Goal: Task Accomplishment & Management: Use online tool/utility

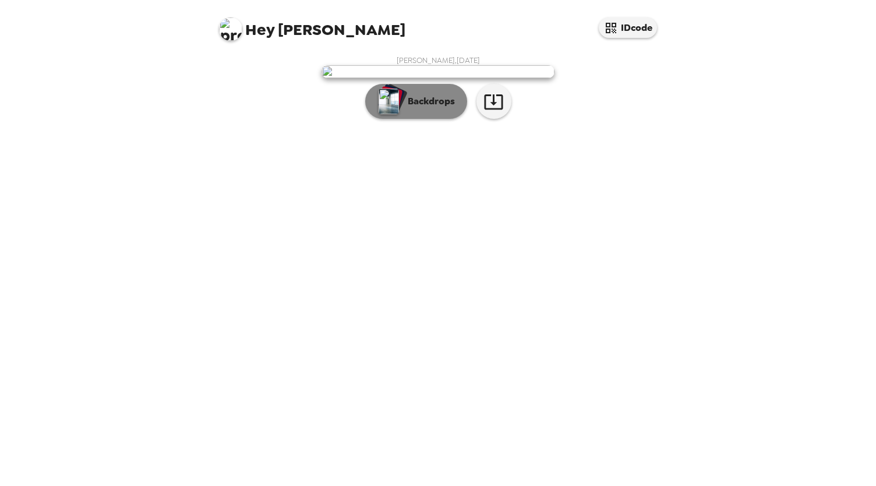
click at [415, 108] on p "Backdrops" at bounding box center [428, 101] width 53 height 14
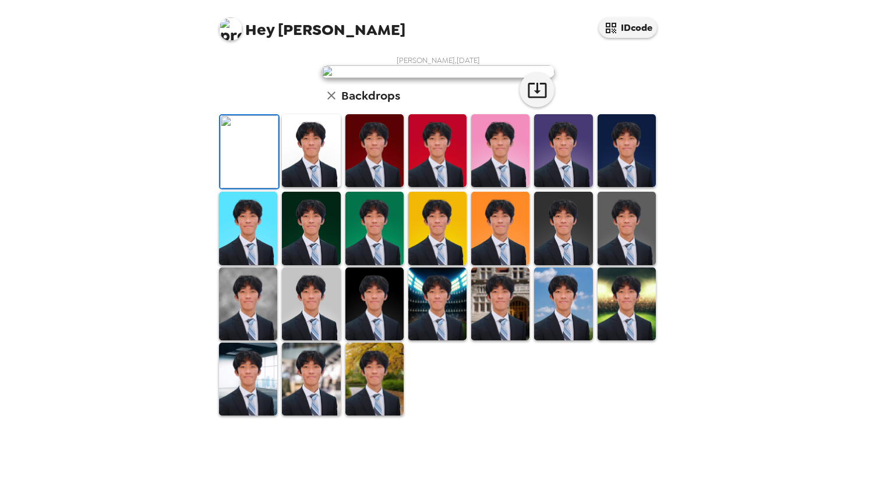
click at [608, 187] on img at bounding box center [626, 150] width 58 height 73
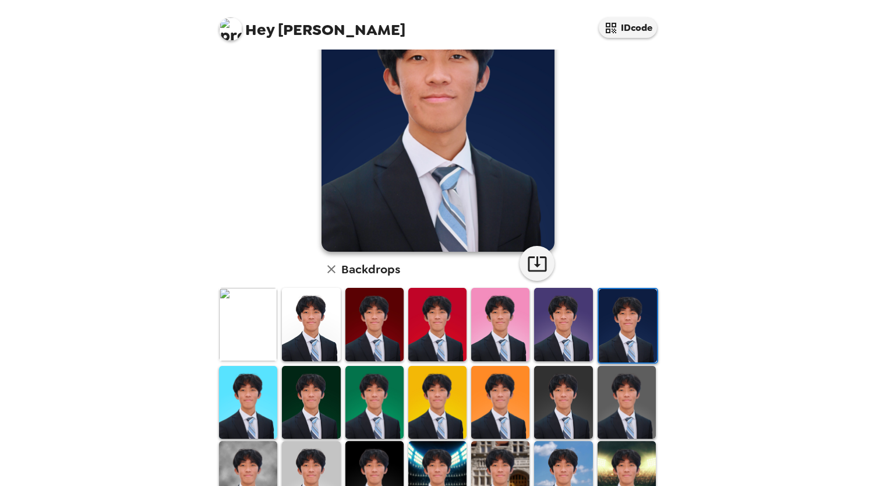
scroll to position [119, 0]
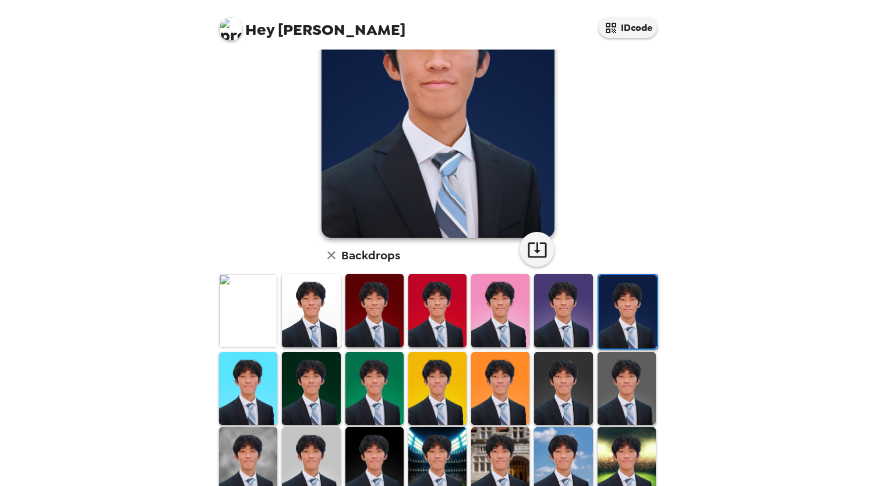
click at [559, 387] on img at bounding box center [563, 388] width 58 height 73
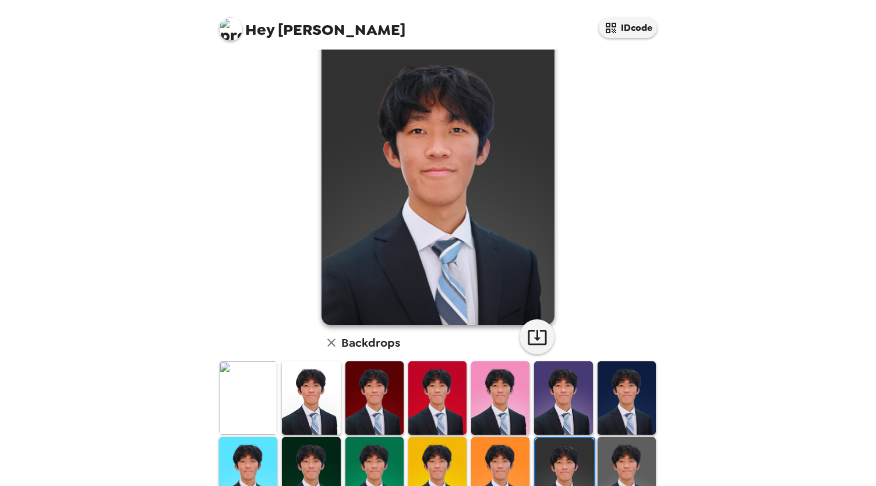
scroll to position [32, 0]
click at [324, 397] on img at bounding box center [311, 396] width 58 height 73
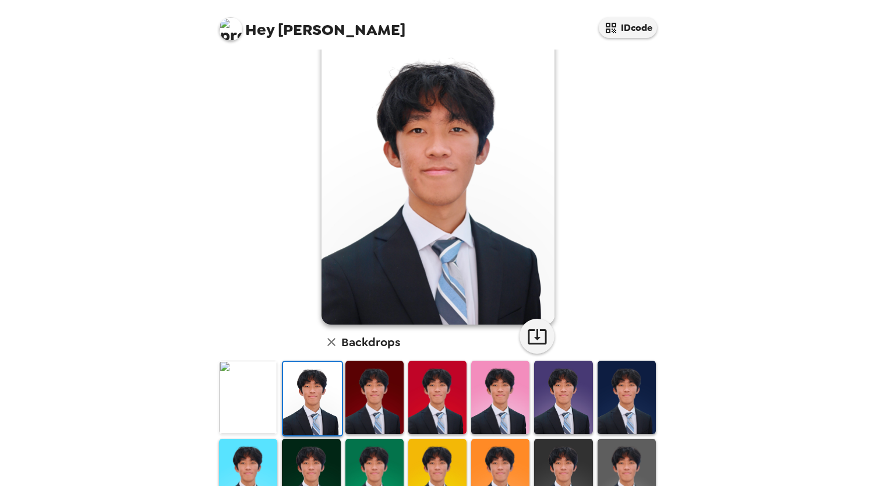
scroll to position [220, 0]
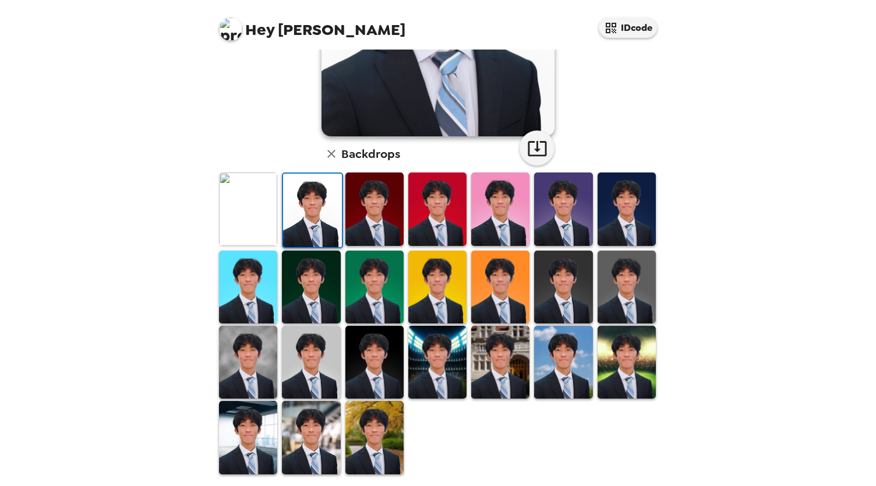
click at [234, 189] on img at bounding box center [248, 208] width 58 height 73
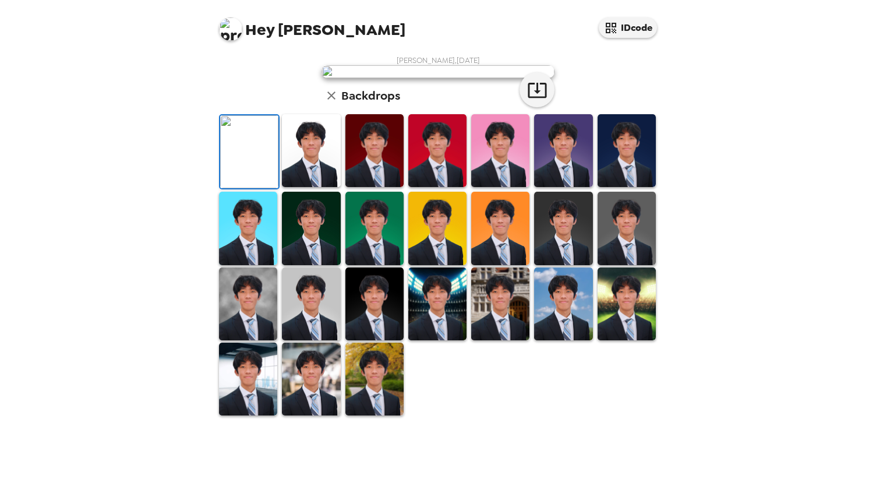
scroll to position [152, 0]
click at [633, 187] on img at bounding box center [626, 150] width 58 height 73
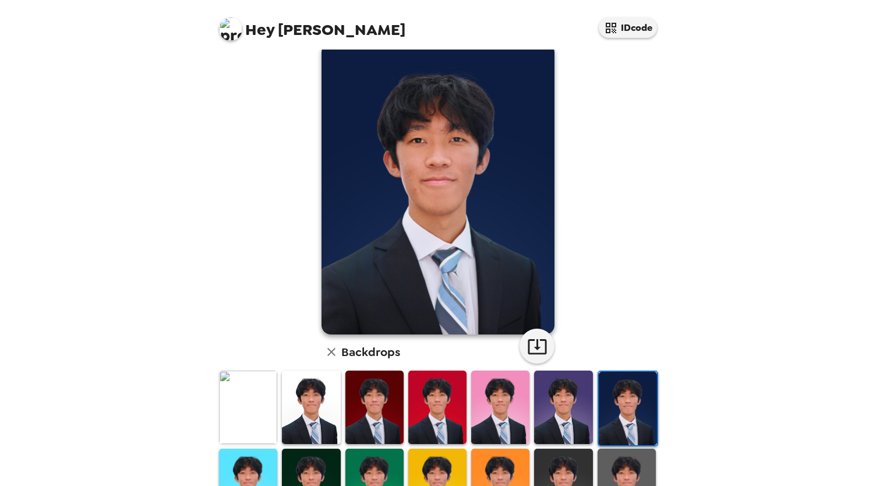
scroll to position [220, 0]
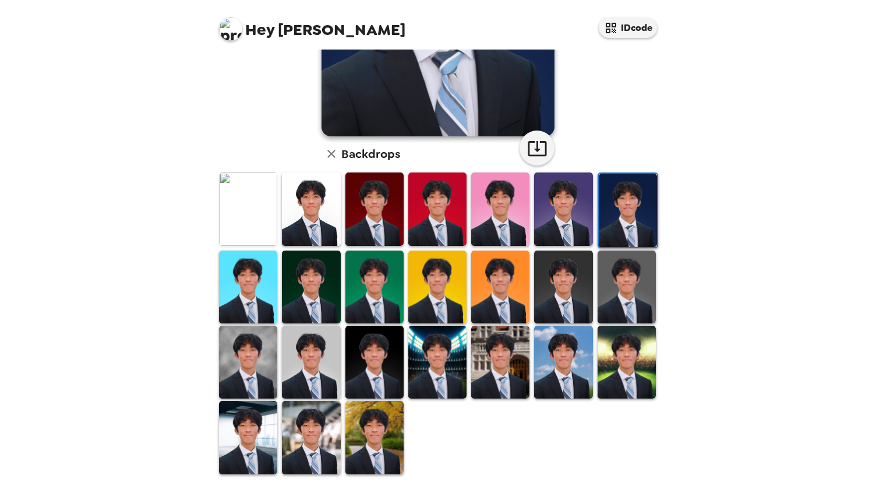
click at [478, 371] on img at bounding box center [500, 362] width 58 height 73
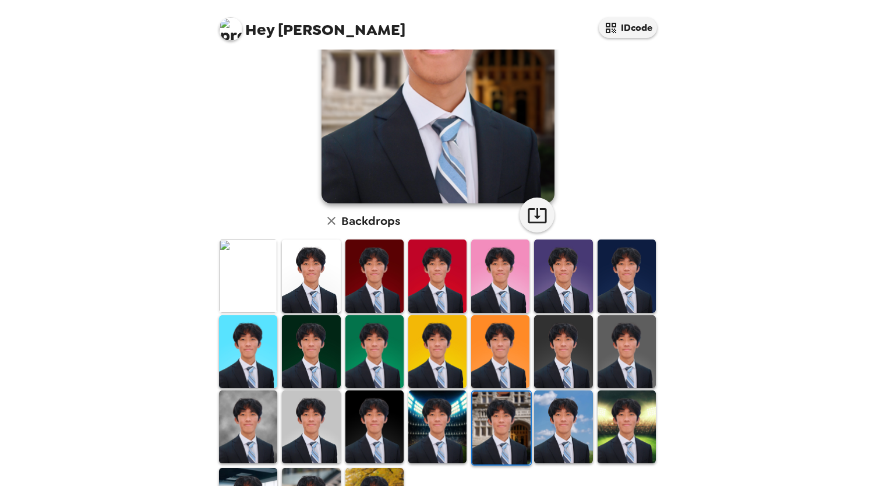
scroll to position [156, 0]
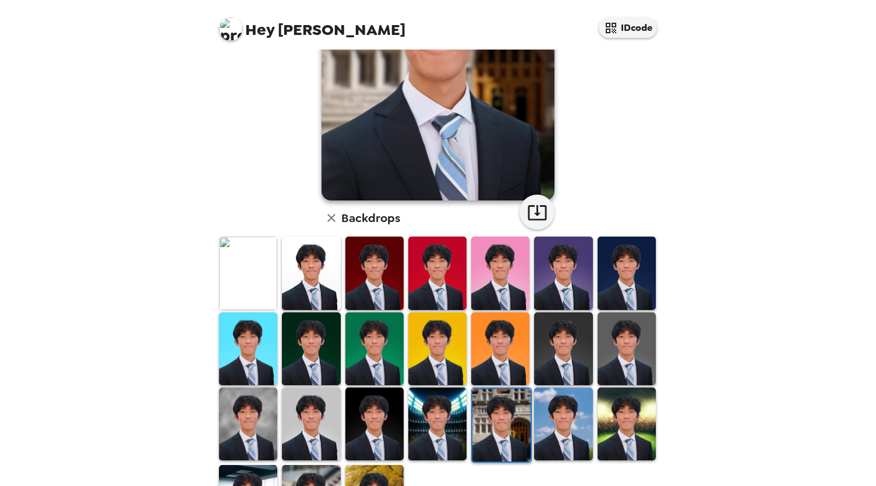
click at [434, 345] on img at bounding box center [437, 348] width 58 height 73
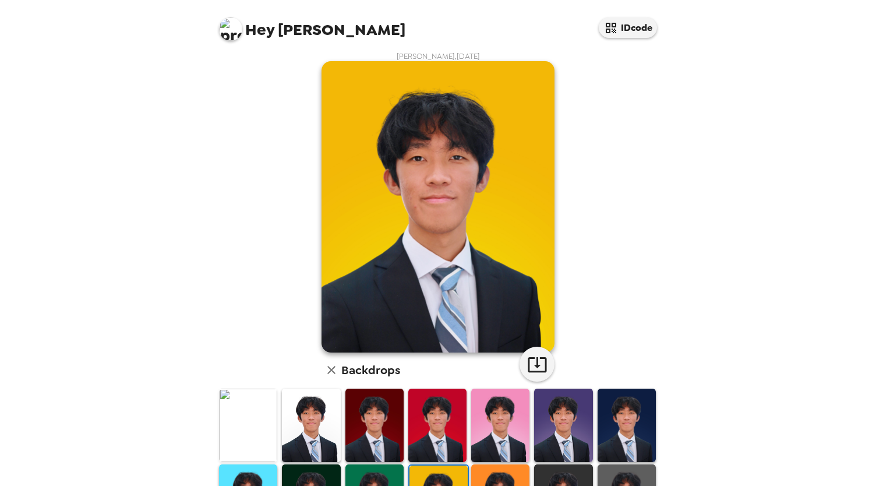
scroll to position [0, 0]
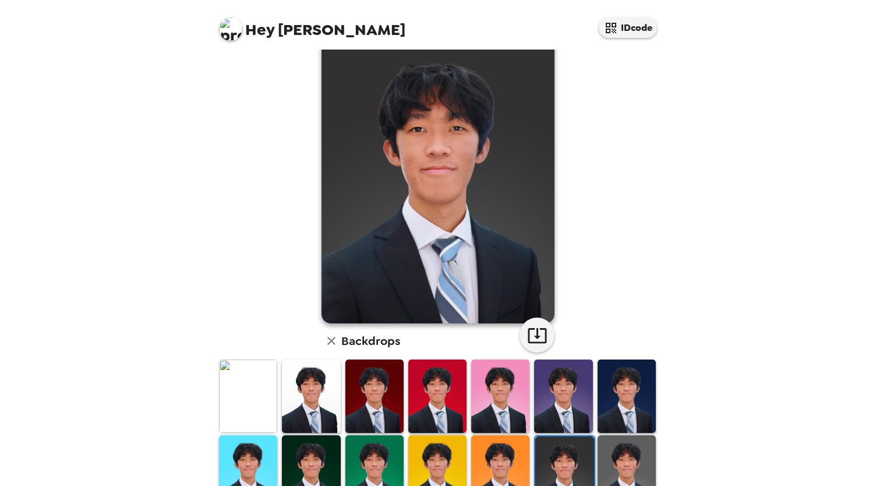
scroll to position [34, 0]
click at [617, 452] on img at bounding box center [626, 470] width 58 height 73
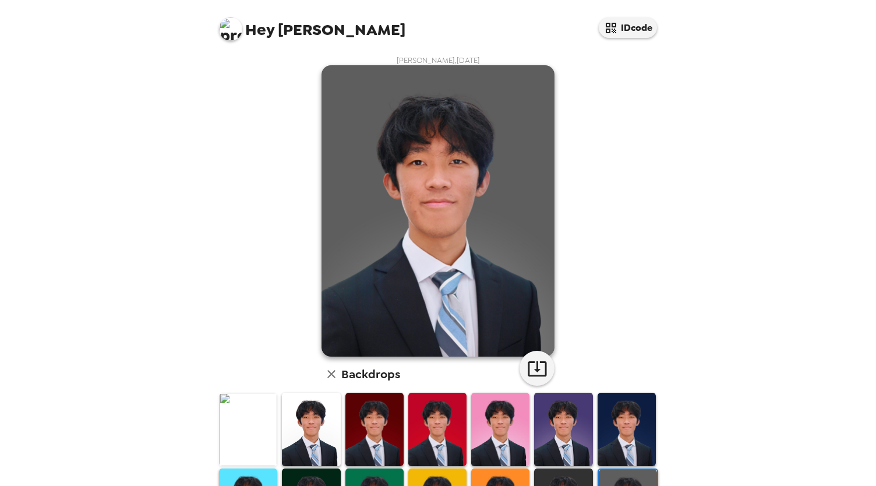
scroll to position [220, 0]
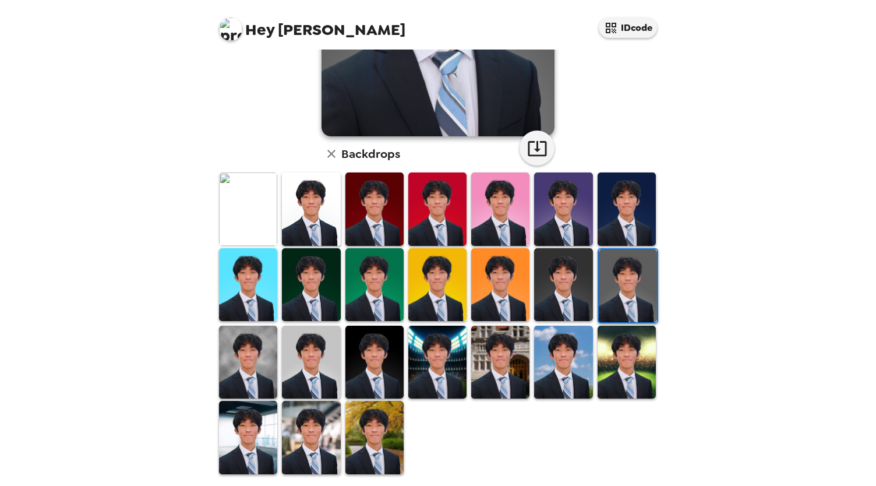
click at [323, 359] on img at bounding box center [311, 362] width 58 height 73
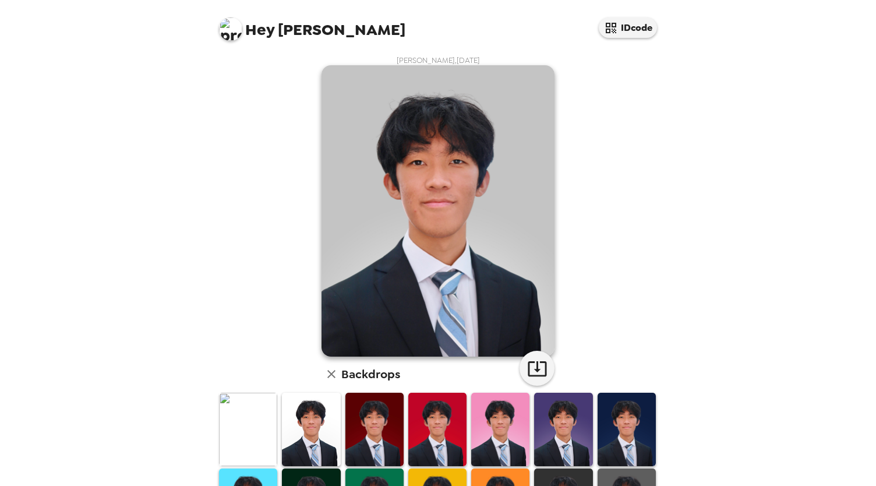
scroll to position [98, 0]
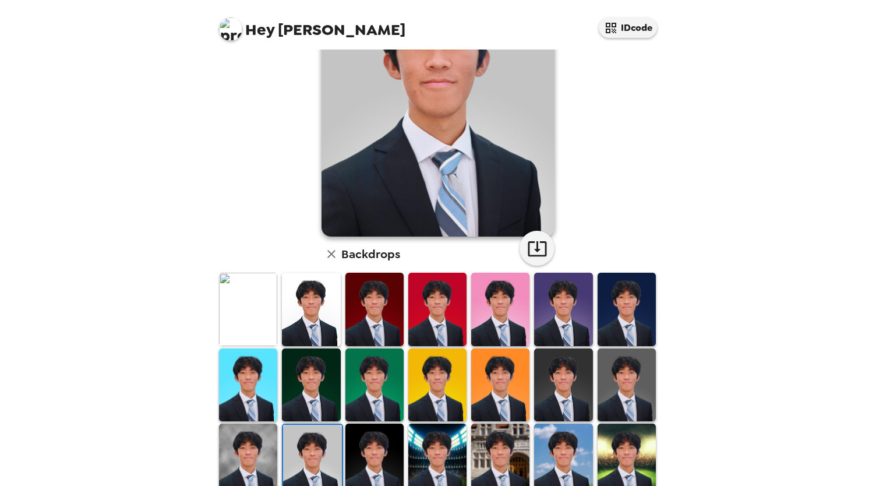
click at [627, 384] on img at bounding box center [626, 384] width 58 height 73
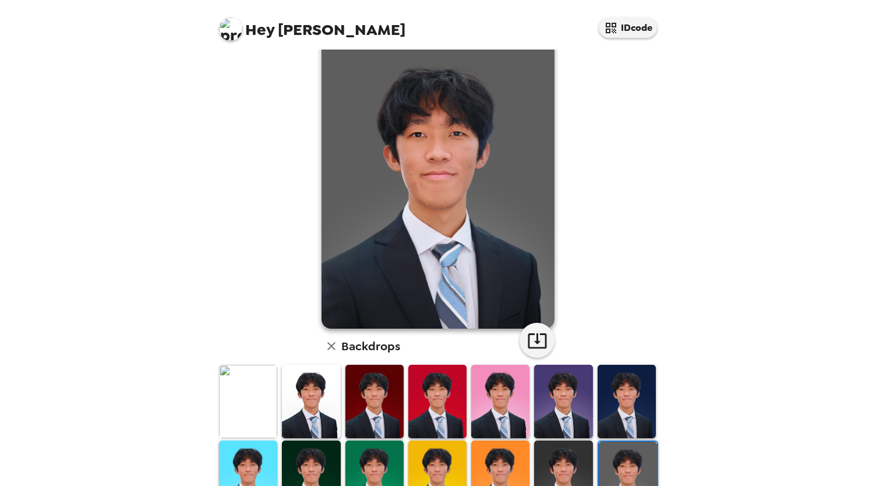
scroll to position [220, 0]
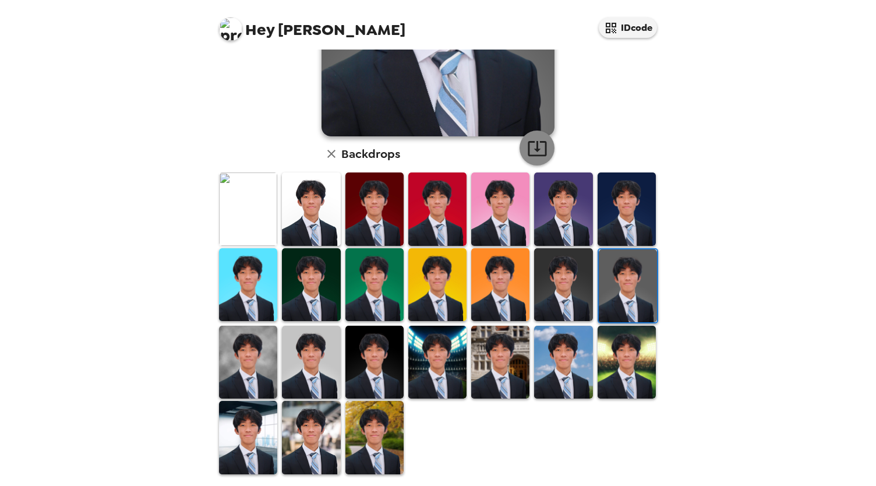
click at [520, 141] on button "button" at bounding box center [536, 147] width 35 height 35
click at [369, 379] on img at bounding box center [374, 362] width 58 height 73
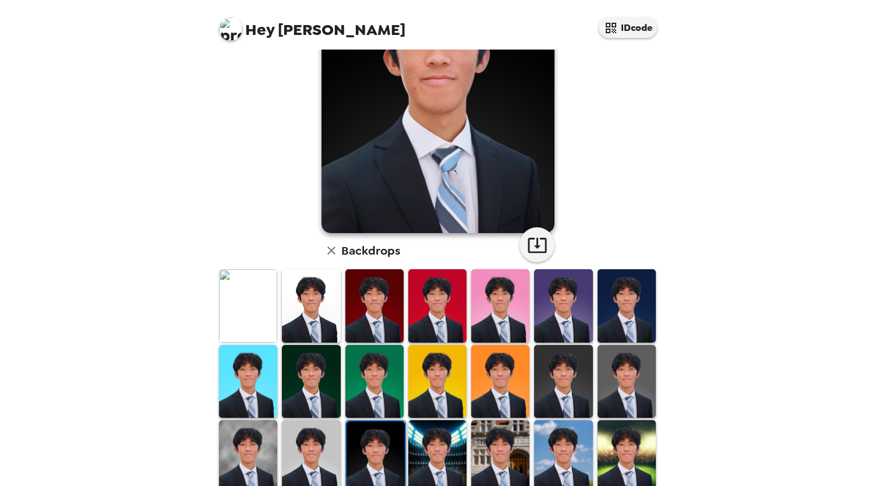
scroll to position [0, 0]
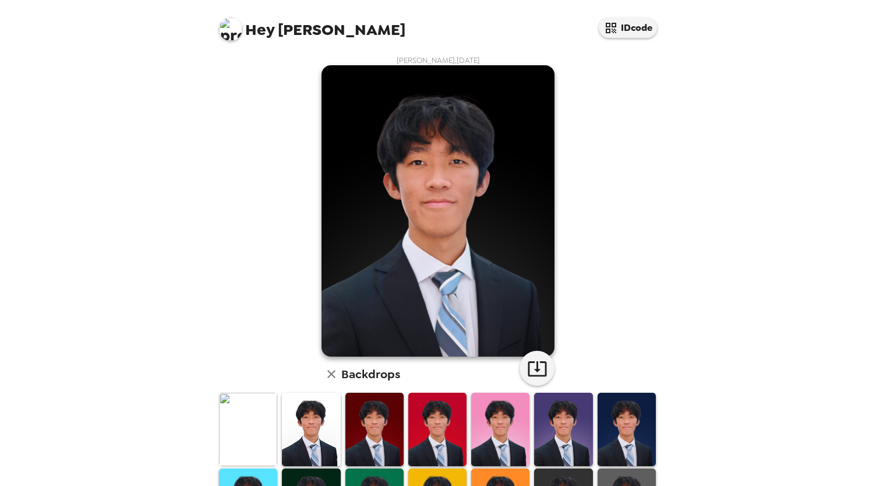
click at [223, 426] on img at bounding box center [248, 428] width 58 height 73
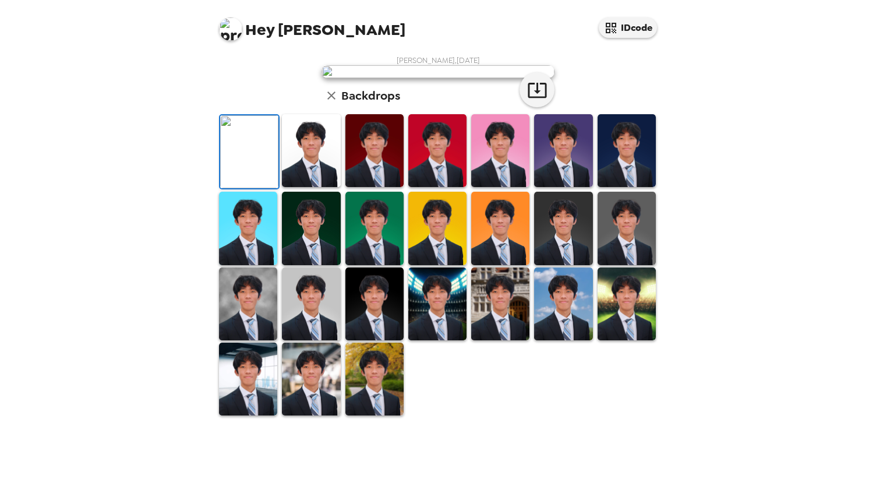
click at [307, 187] on img at bounding box center [311, 150] width 58 height 73
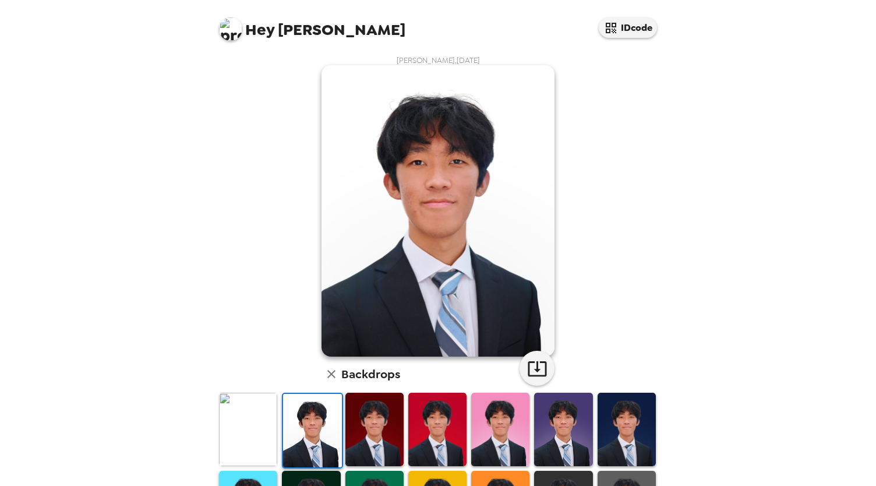
click at [269, 441] on img at bounding box center [248, 428] width 58 height 73
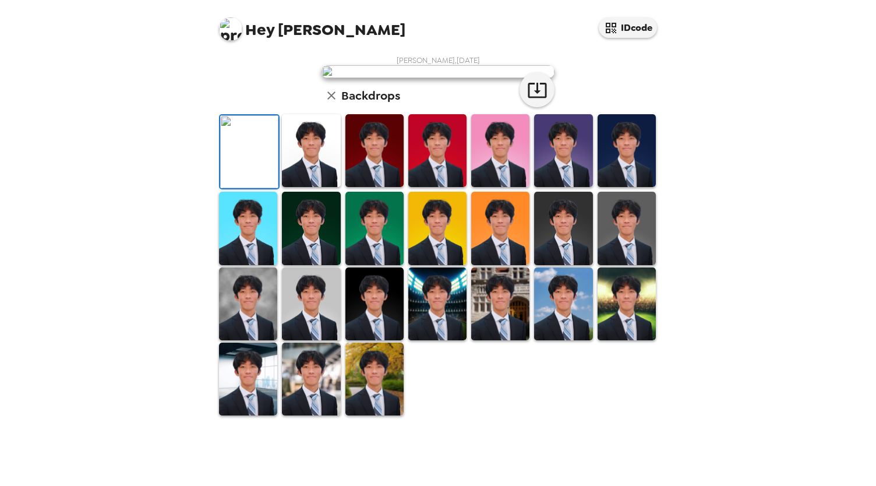
click at [309, 187] on img at bounding box center [311, 150] width 58 height 73
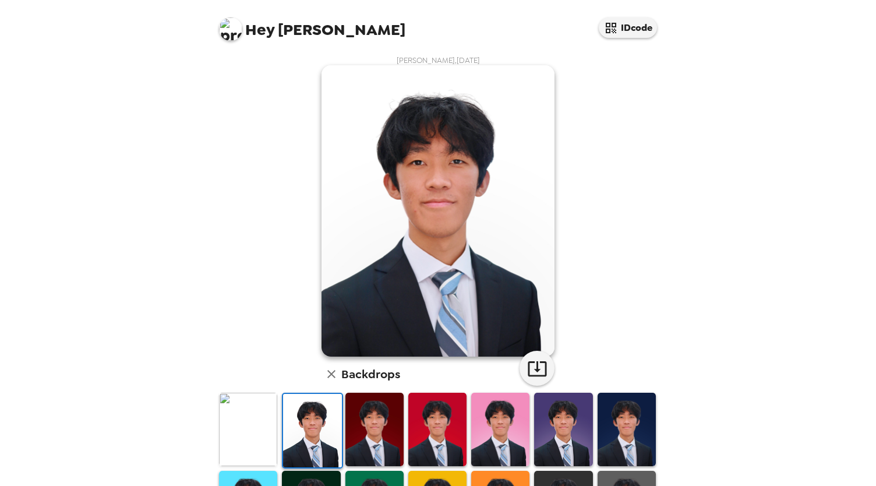
click at [242, 439] on img at bounding box center [248, 428] width 58 height 73
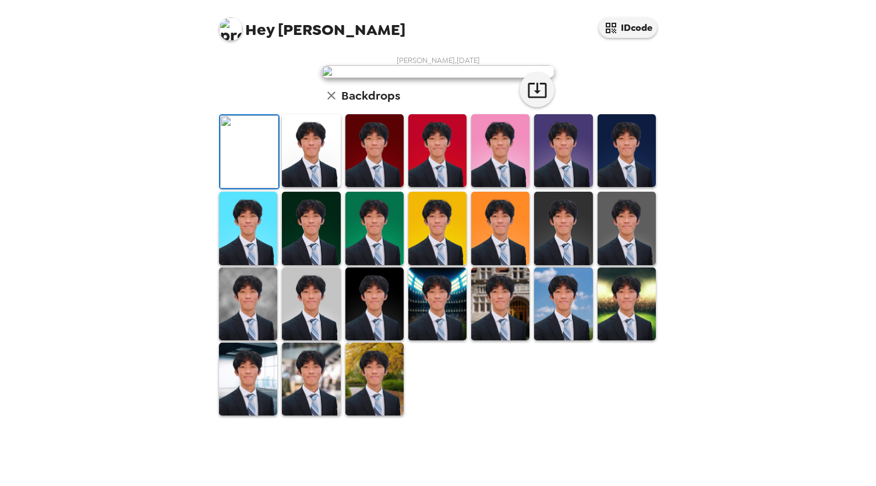
scroll to position [221, 0]
click at [365, 187] on img at bounding box center [374, 150] width 58 height 73
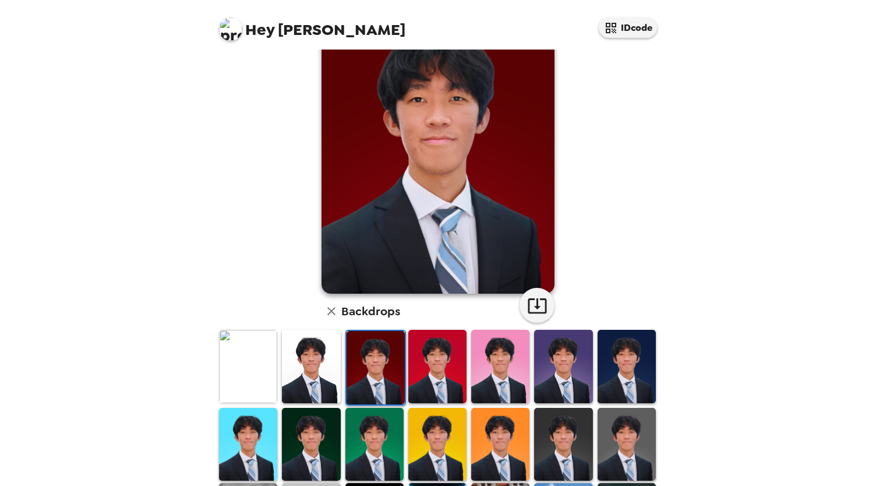
scroll to position [62, 0]
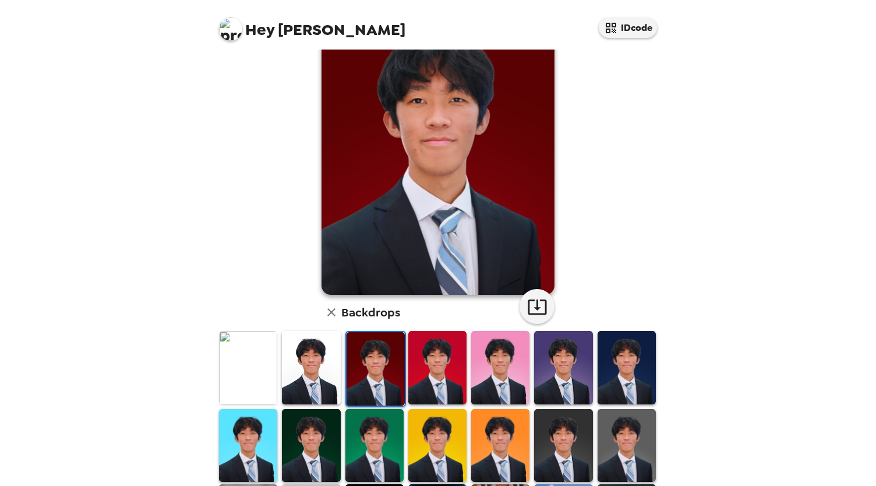
click at [300, 450] on img at bounding box center [311, 445] width 58 height 73
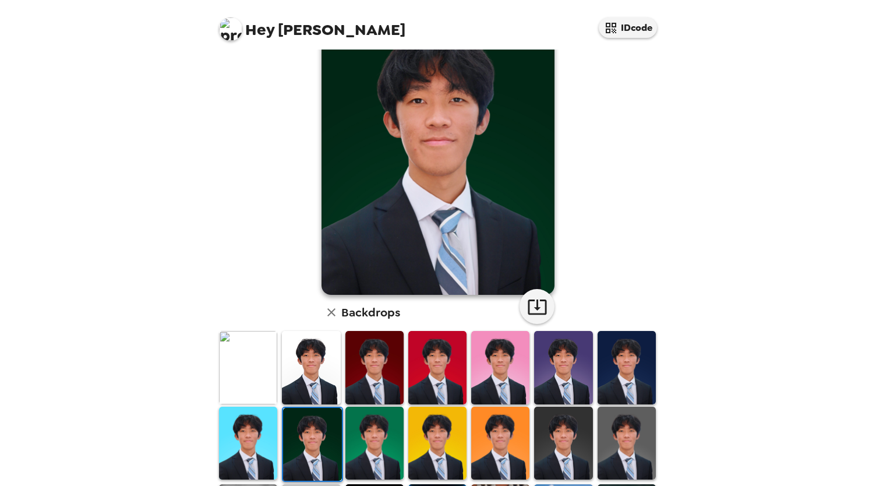
click at [610, 440] on img at bounding box center [626, 442] width 58 height 73
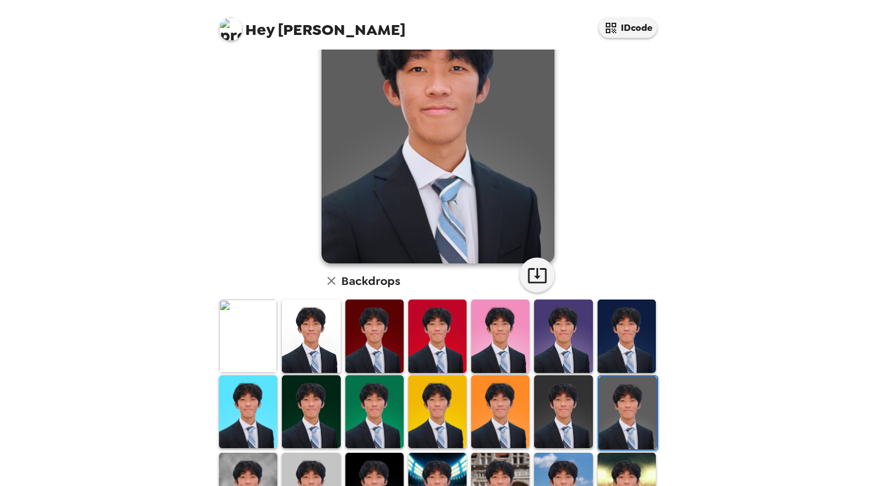
scroll to position [92, 0]
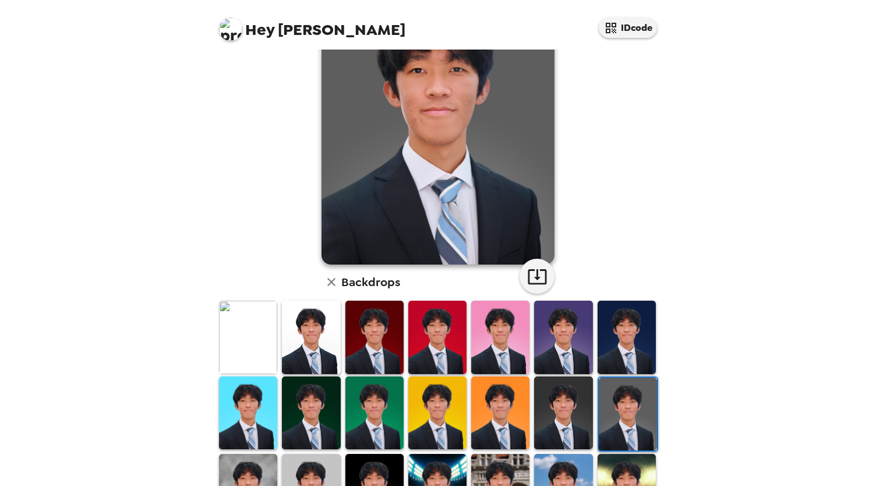
click at [324, 287] on icon "button" at bounding box center [331, 282] width 14 height 14
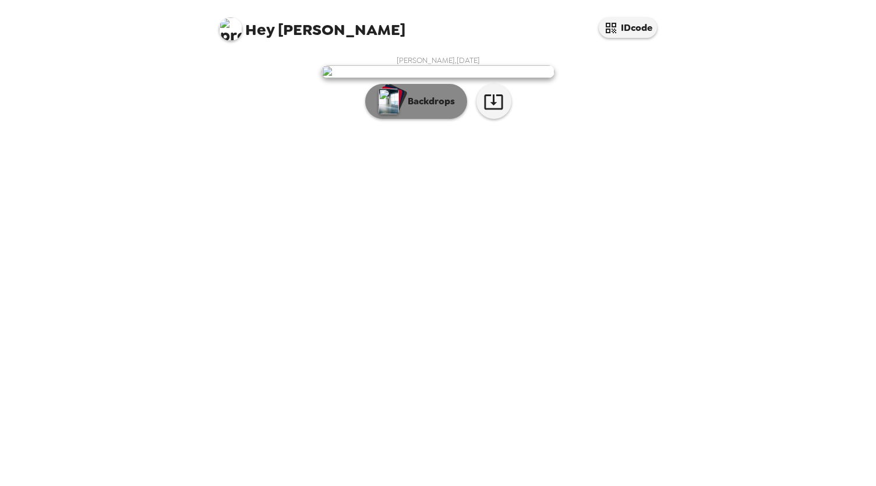
click at [395, 116] on div "button" at bounding box center [388, 101] width 23 height 29
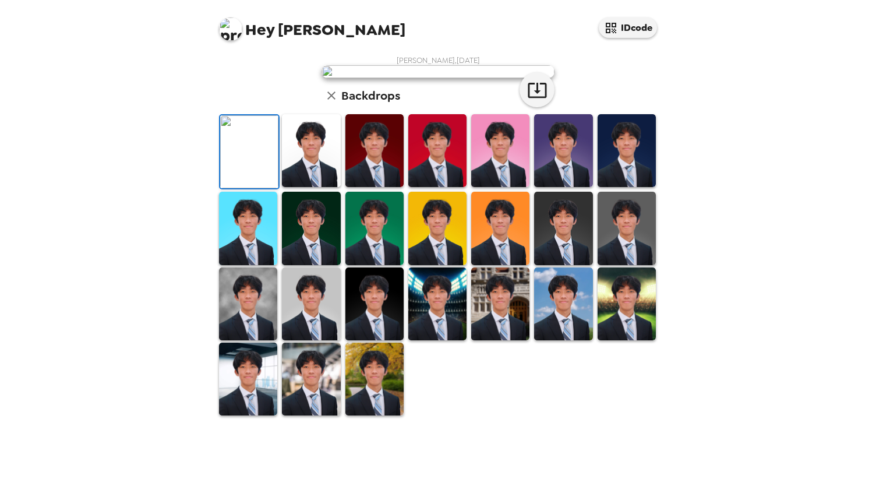
click at [563, 187] on img at bounding box center [563, 150] width 58 height 73
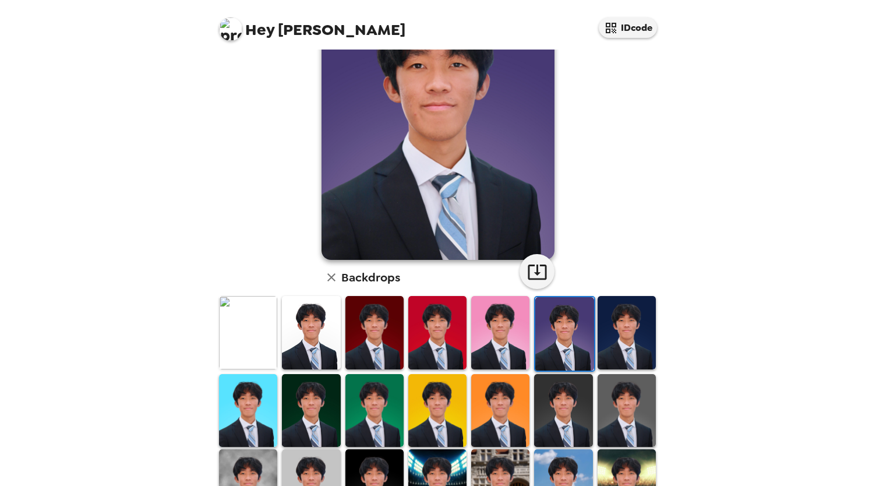
scroll to position [97, 0]
click at [611, 348] on img at bounding box center [626, 332] width 58 height 73
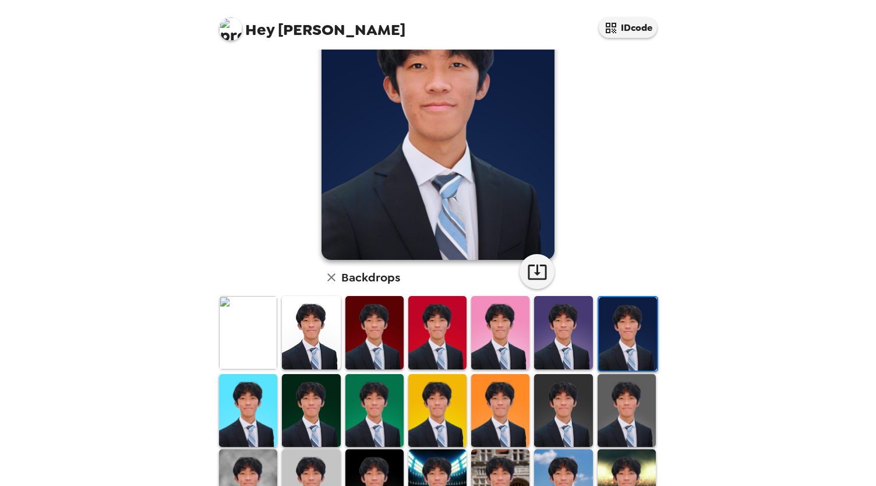
click at [568, 383] on img at bounding box center [563, 410] width 58 height 73
